Goal: Task Accomplishment & Management: Manage account settings

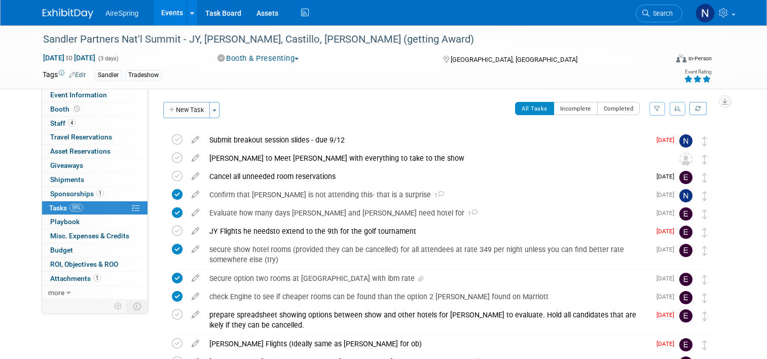
click at [154, 9] on link "Events" at bounding box center [172, 12] width 37 height 25
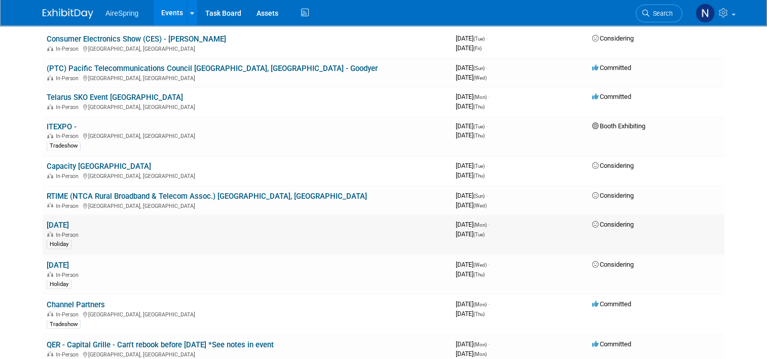
scroll to position [1723, 0]
click at [128, 93] on link "Telarus SKO Event [GEOGRAPHIC_DATA]" at bounding box center [115, 97] width 136 height 9
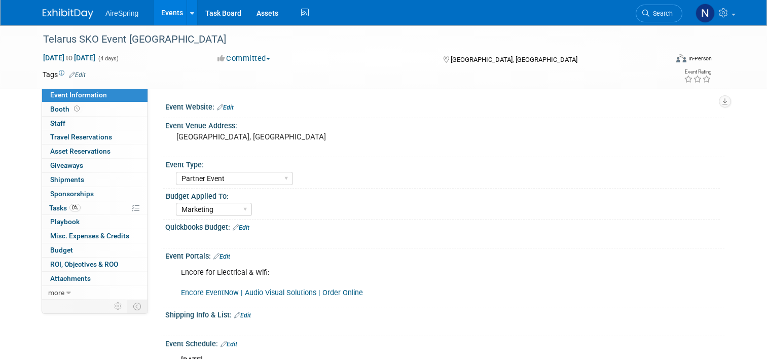
select select "Partner Event"
select select "Marketing"
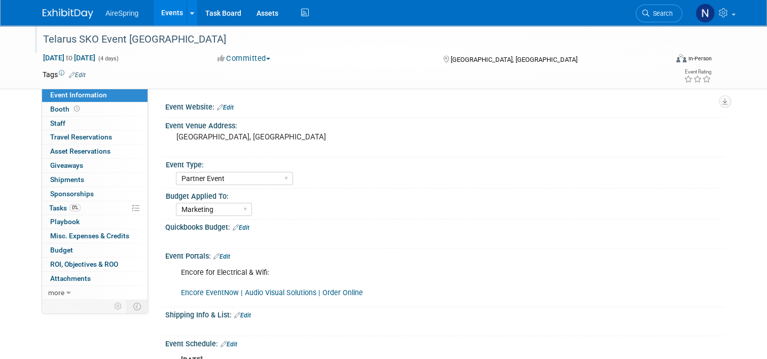
click at [229, 36] on div "Telarus SKO Event [GEOGRAPHIC_DATA]" at bounding box center [347, 39] width 615 height 18
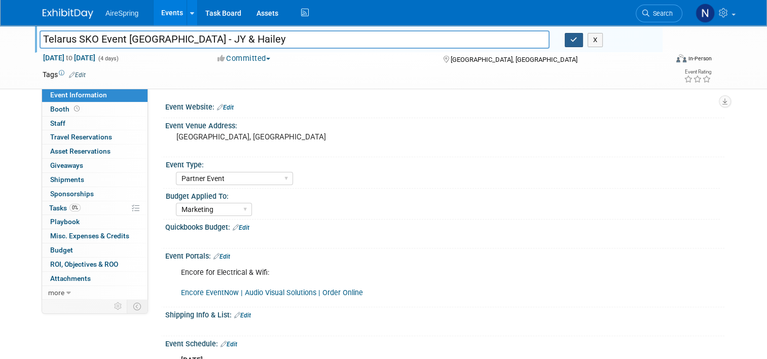
type input "Telarus SKO Event [GEOGRAPHIC_DATA] - JY & Hailey"
click at [577, 43] on icon "button" at bounding box center [573, 39] width 7 height 7
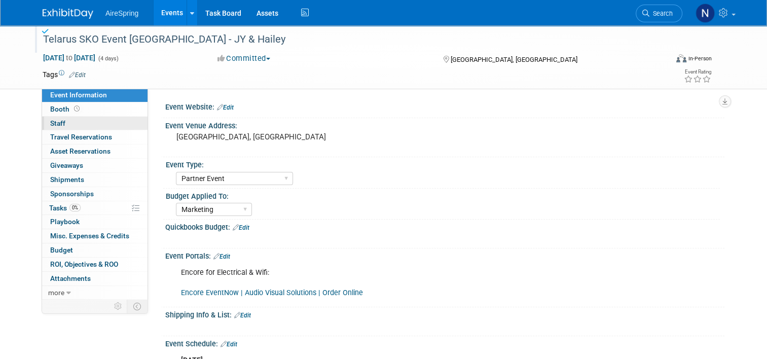
click at [118, 122] on link "0 Staff 0" at bounding box center [94, 124] width 105 height 14
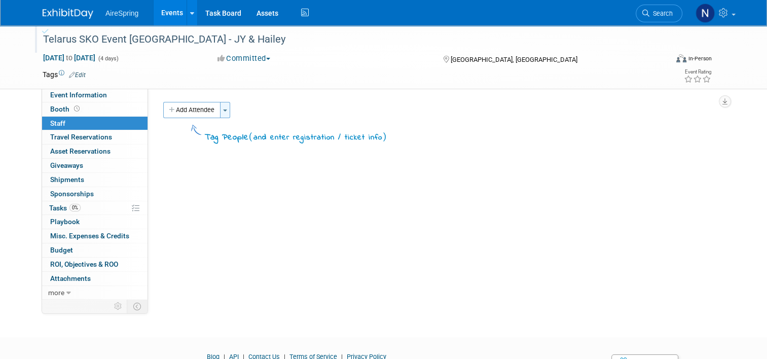
click at [223, 109] on span "button" at bounding box center [225, 110] width 4 height 2
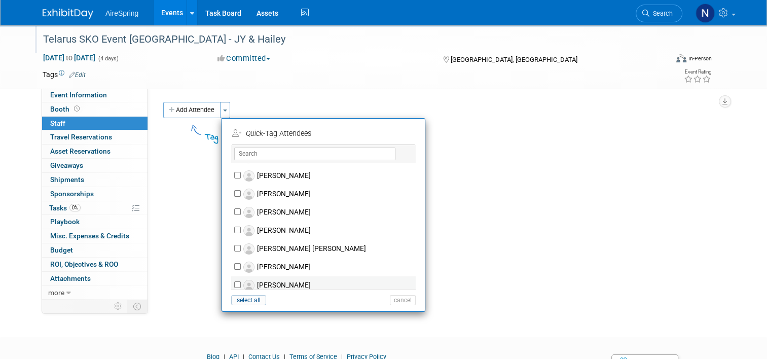
scroll to position [557, 0]
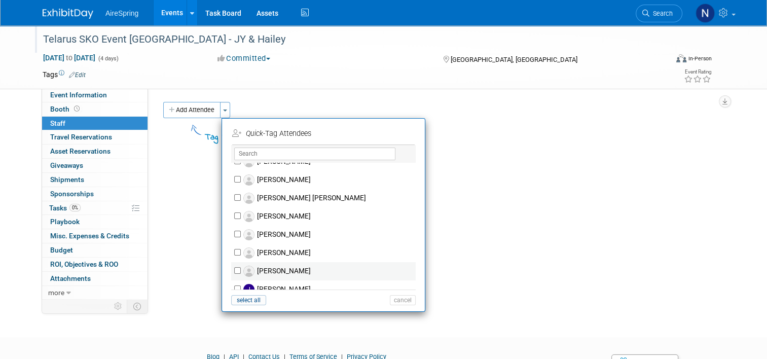
click at [281, 274] on label "[PERSON_NAME]" at bounding box center [330, 271] width 178 height 18
click at [241, 274] on input "[PERSON_NAME]" at bounding box center [237, 270] width 7 height 7
checkbox input "true"
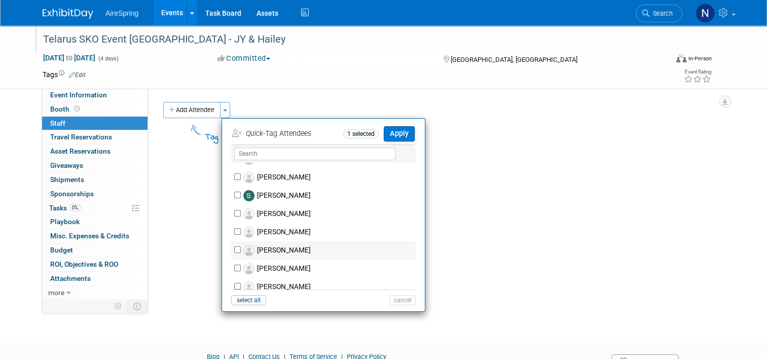
scroll to position [1267, 0]
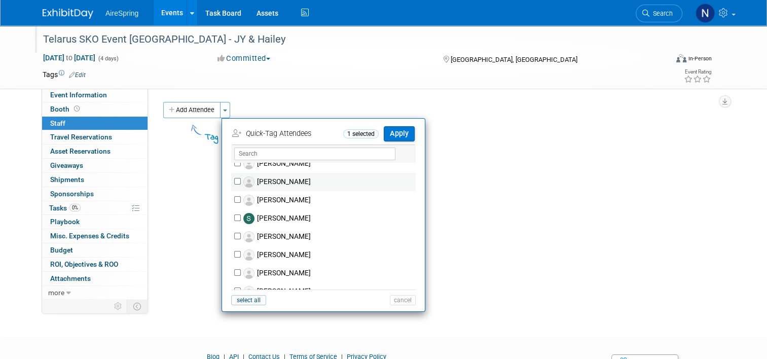
click at [277, 179] on label "[PERSON_NAME]" at bounding box center [330, 182] width 178 height 18
click at [241, 179] on input "[PERSON_NAME]" at bounding box center [237, 181] width 7 height 7
checkbox input "true"
click at [402, 134] on button "Apply" at bounding box center [399, 133] width 31 height 15
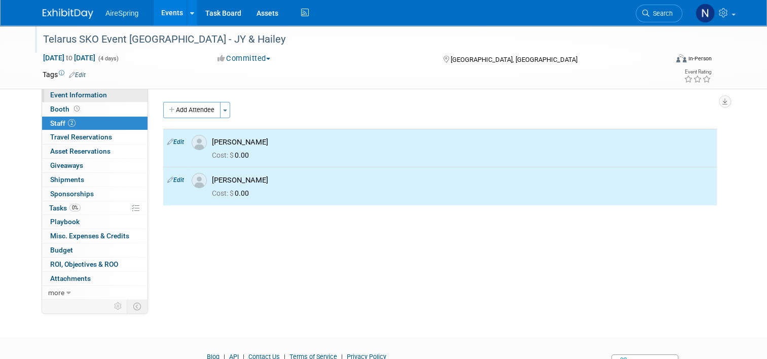
drag, startPoint x: 97, startPoint y: 92, endPoint x: 102, endPoint y: 96, distance: 6.1
click at [97, 92] on span "Event Information" at bounding box center [78, 95] width 57 height 8
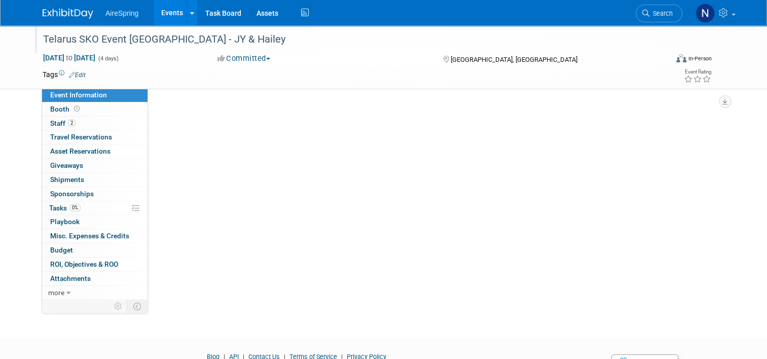
select select "Partner Event"
select select "Marketing"
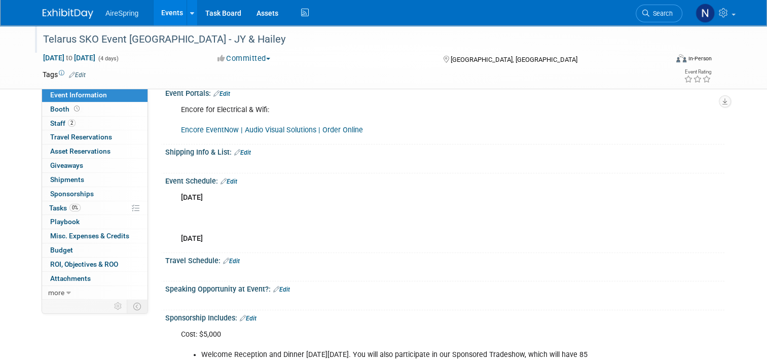
scroll to position [304, 0]
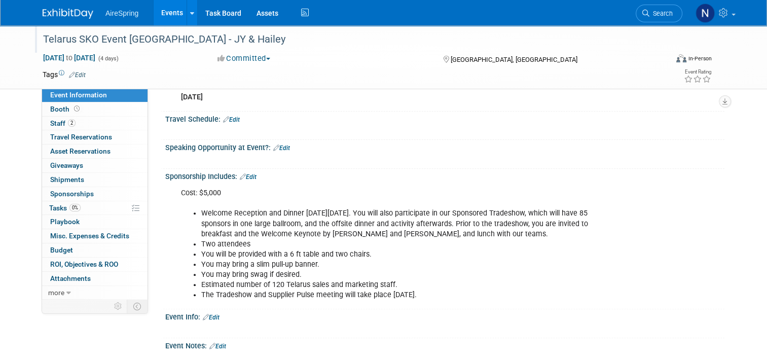
click at [246, 56] on button "Committed" at bounding box center [244, 58] width 60 height 11
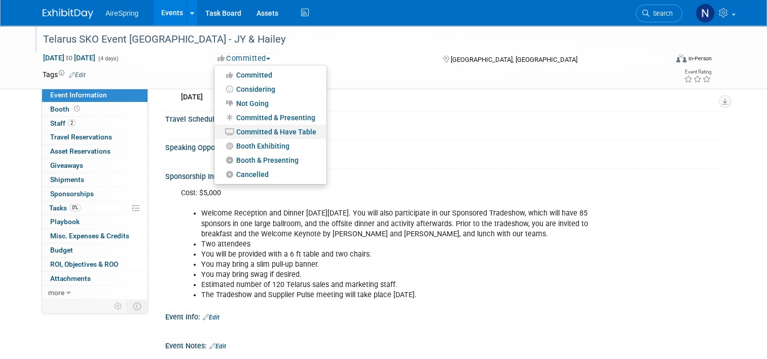
click at [273, 126] on link "Committed & Have Table" at bounding box center [270, 132] width 112 height 14
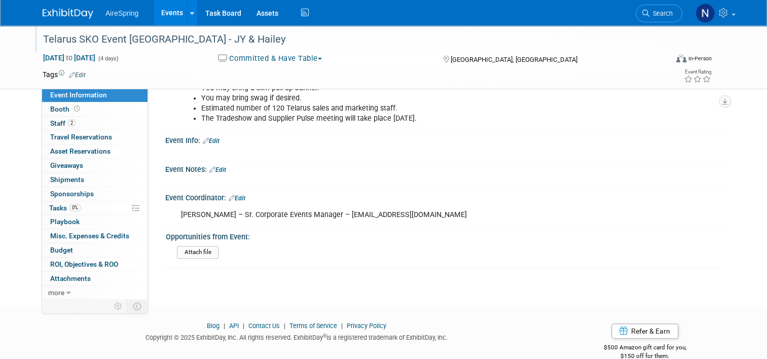
scroll to position [494, 0]
